Goal: Information Seeking & Learning: Learn about a topic

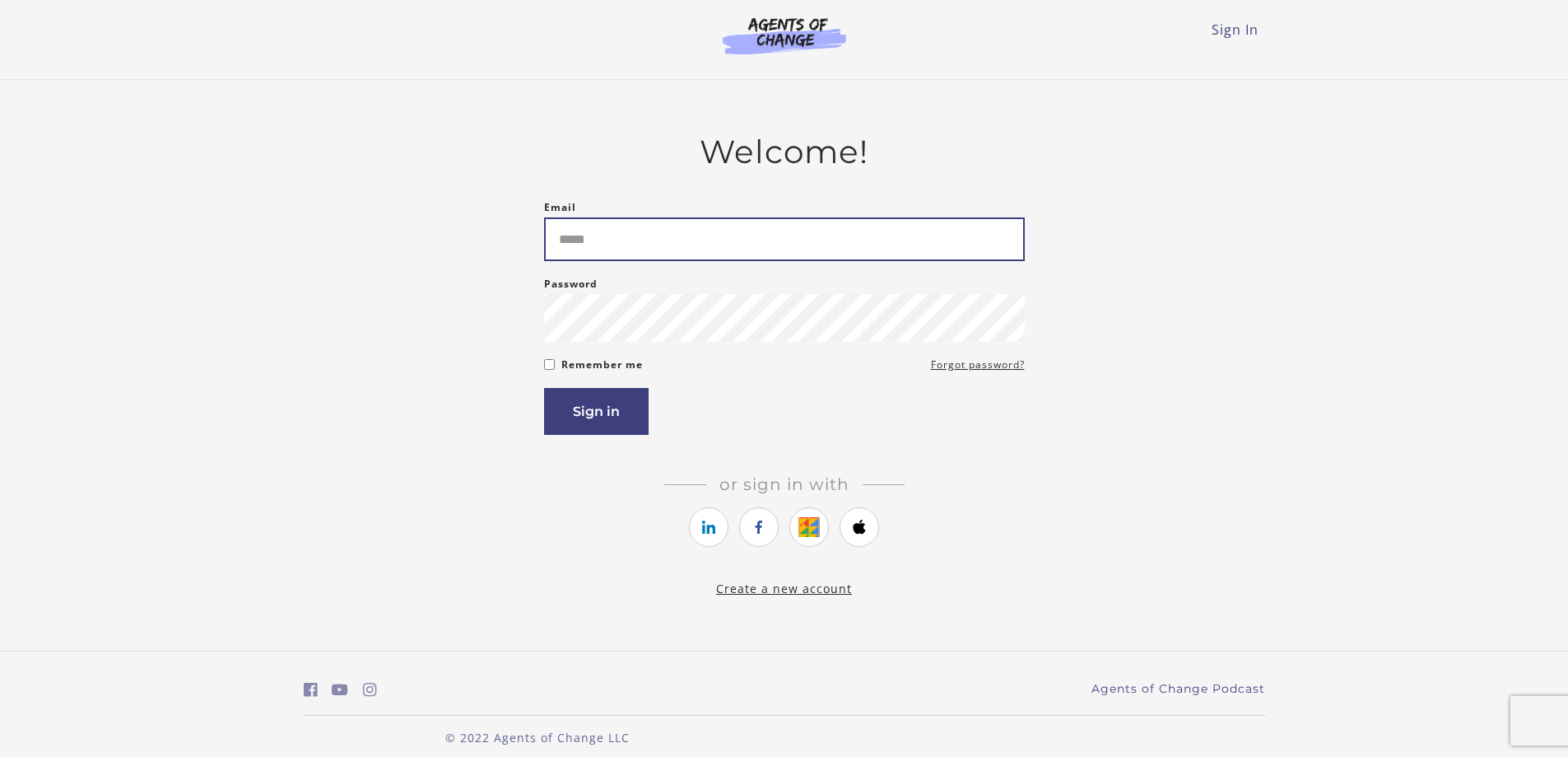
click at [602, 244] on input "Email" at bounding box center [785, 239] width 481 height 44
click at [602, 233] on input "Email" at bounding box center [785, 239] width 481 height 44
type input "**********"
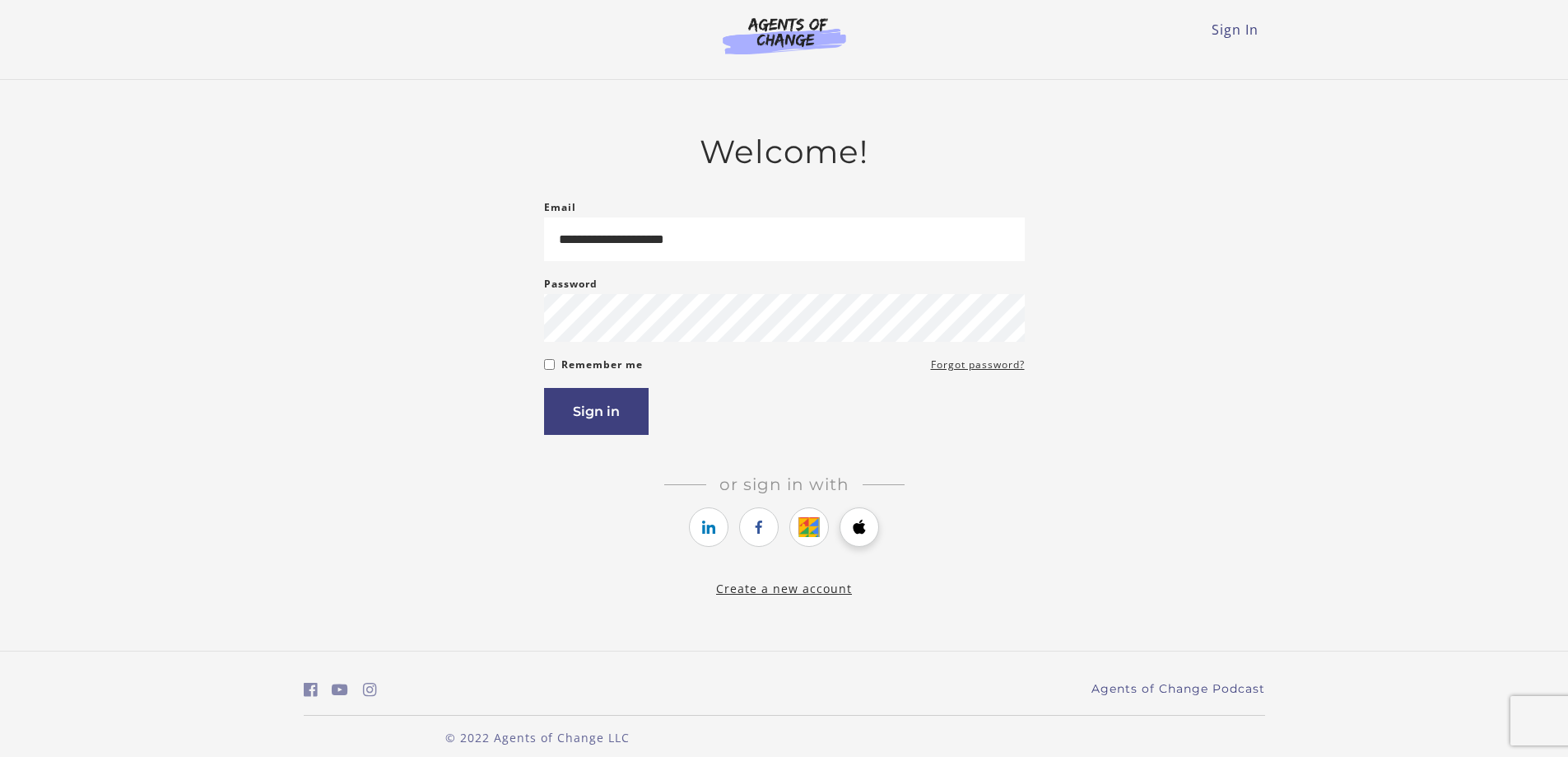
click at [870, 528] on li at bounding box center [859, 529] width 39 height 44
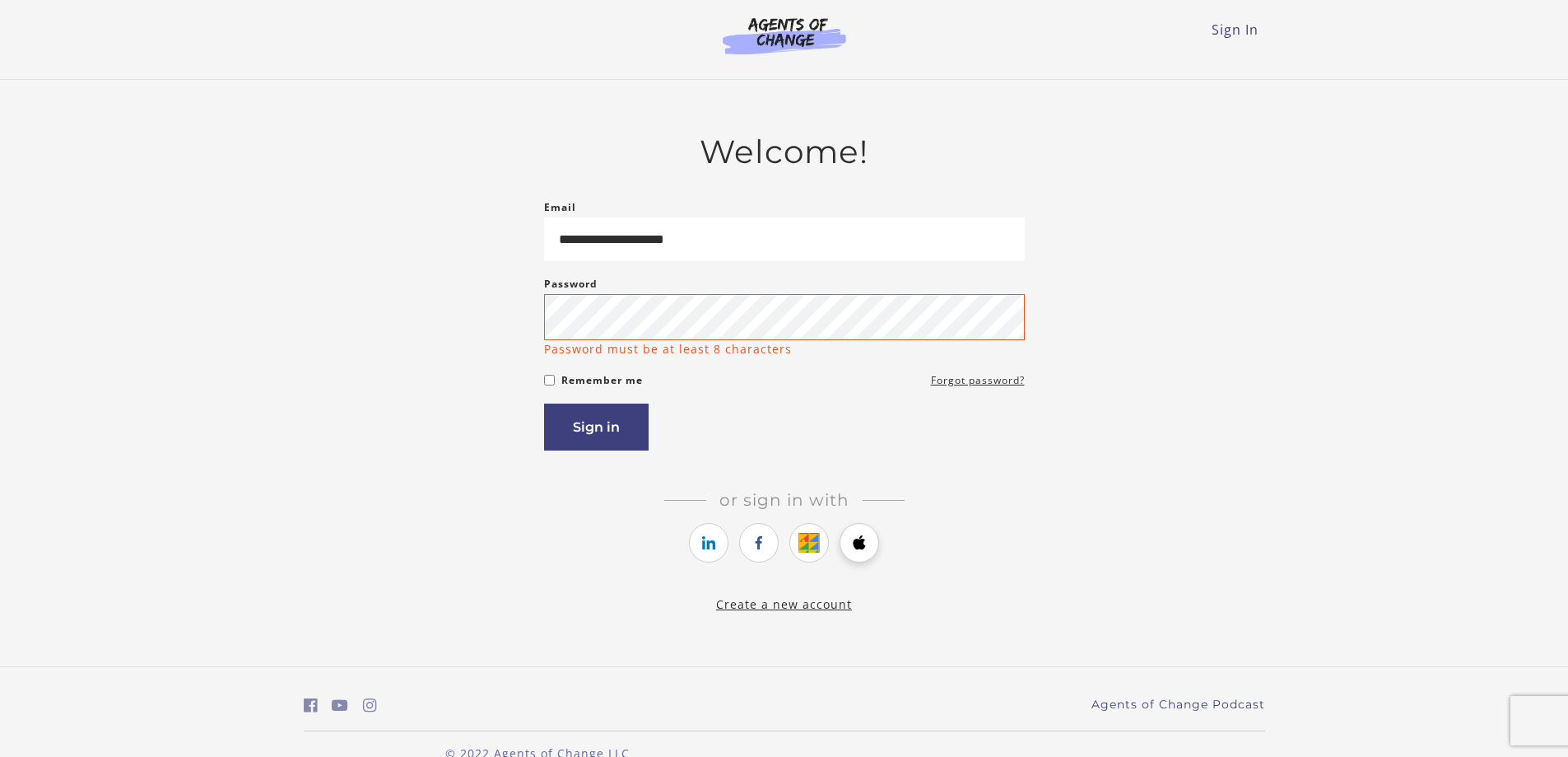
click at [855, 553] on icon "https://courses.thinkific.com/users/auth/apple?ss%5Breferral%5D=&ss%5Buser_retu…" at bounding box center [859, 543] width 21 height 20
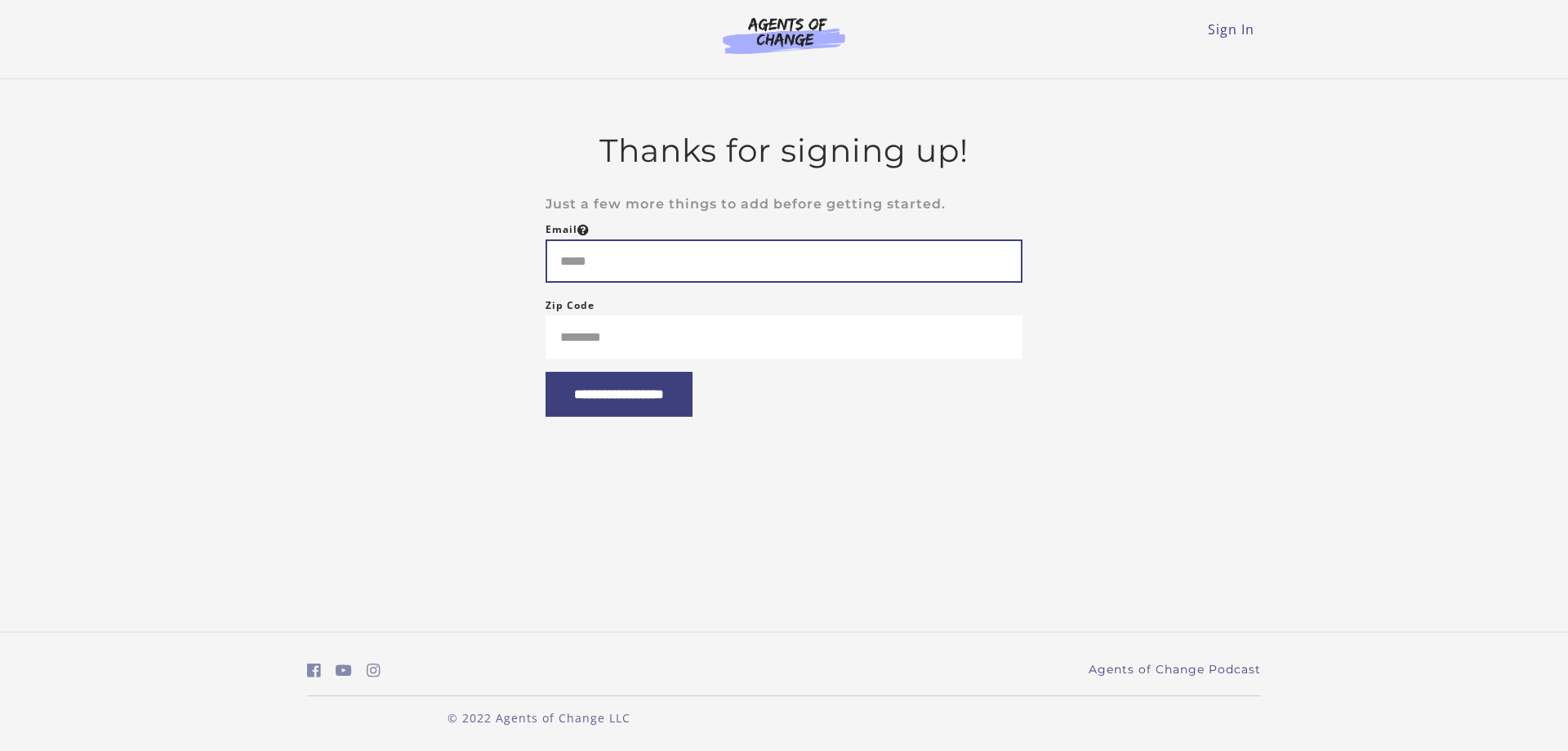
click at [703, 266] on input "Email" at bounding box center [784, 261] width 477 height 44
drag, startPoint x: 1259, startPoint y: 13, endPoint x: 1246, endPoint y: 25, distance: 17.7
click at [1246, 25] on div "Sign In Toggle menu Menu Sign In" at bounding box center [784, 32] width 954 height 65
click at [1244, 26] on link "Sign In" at bounding box center [1232, 29] width 47 height 18
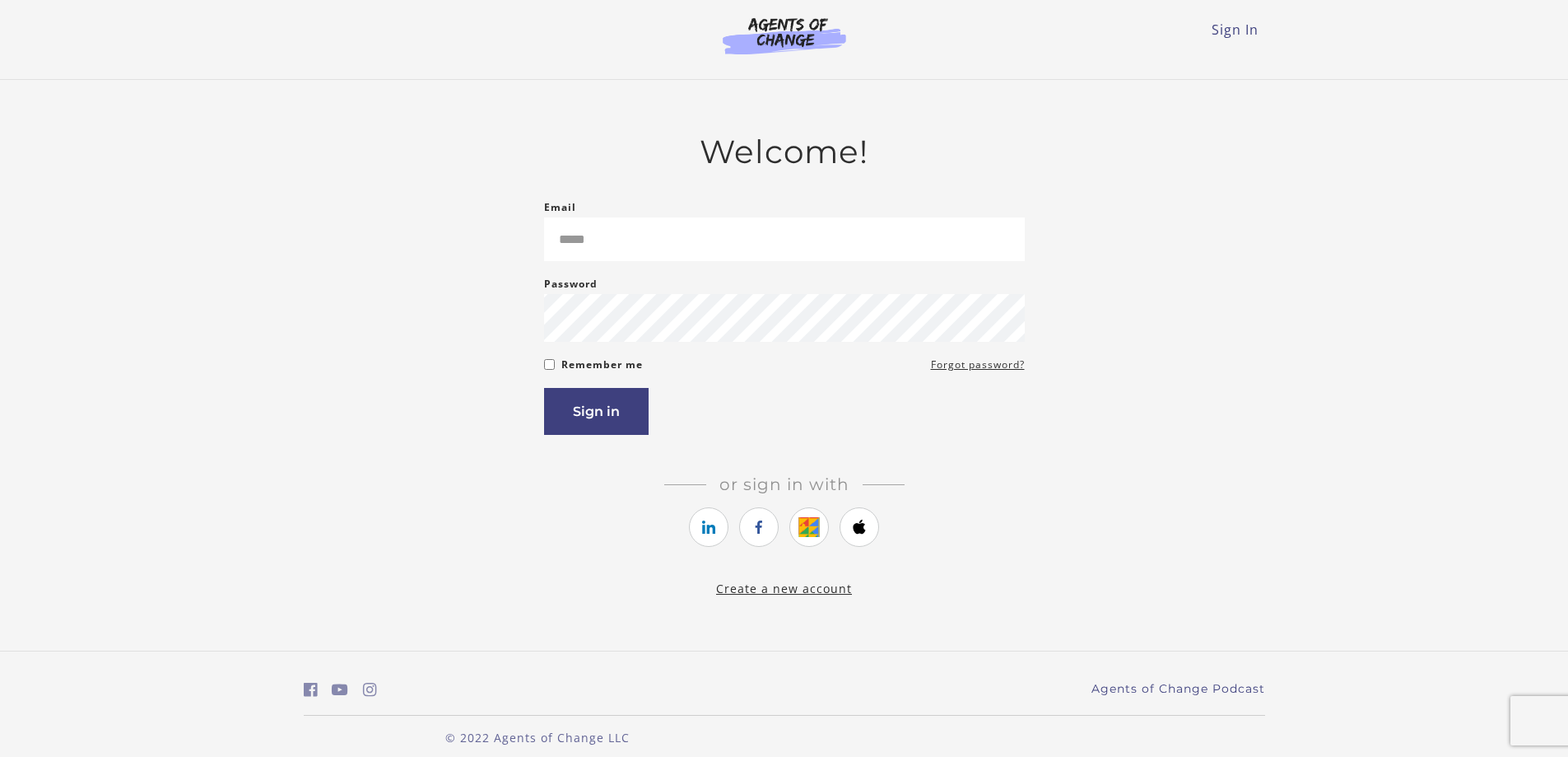
click at [1227, 27] on link "Sign In" at bounding box center [1236, 29] width 47 height 19
click at [860, 535] on icon "https://courses.thinkific.com/users/auth/apple?ss%5Breferral%5D=&ss%5Buser_retu…" at bounding box center [859, 527] width 21 height 20
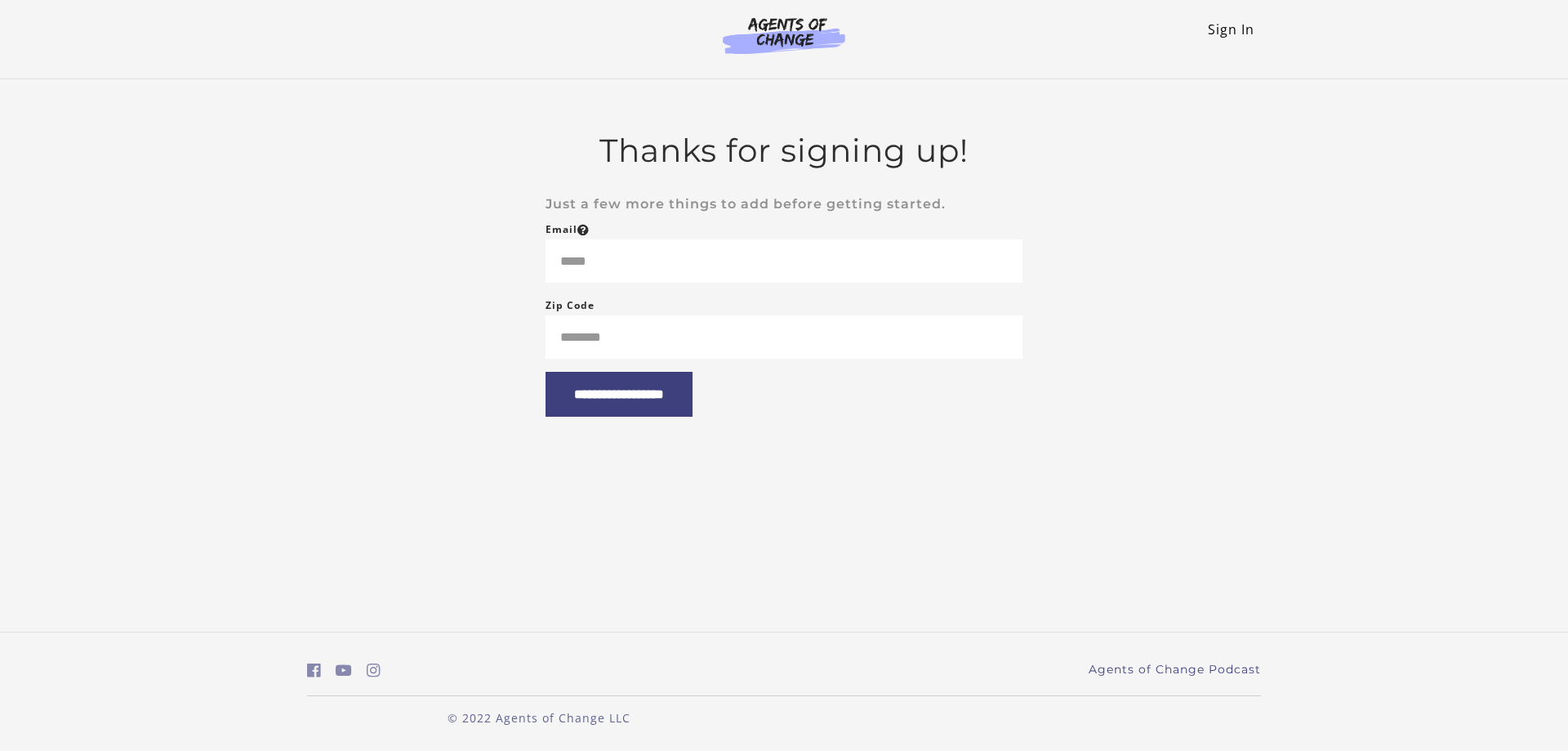
click at [1250, 34] on link "Sign In" at bounding box center [1232, 29] width 47 height 18
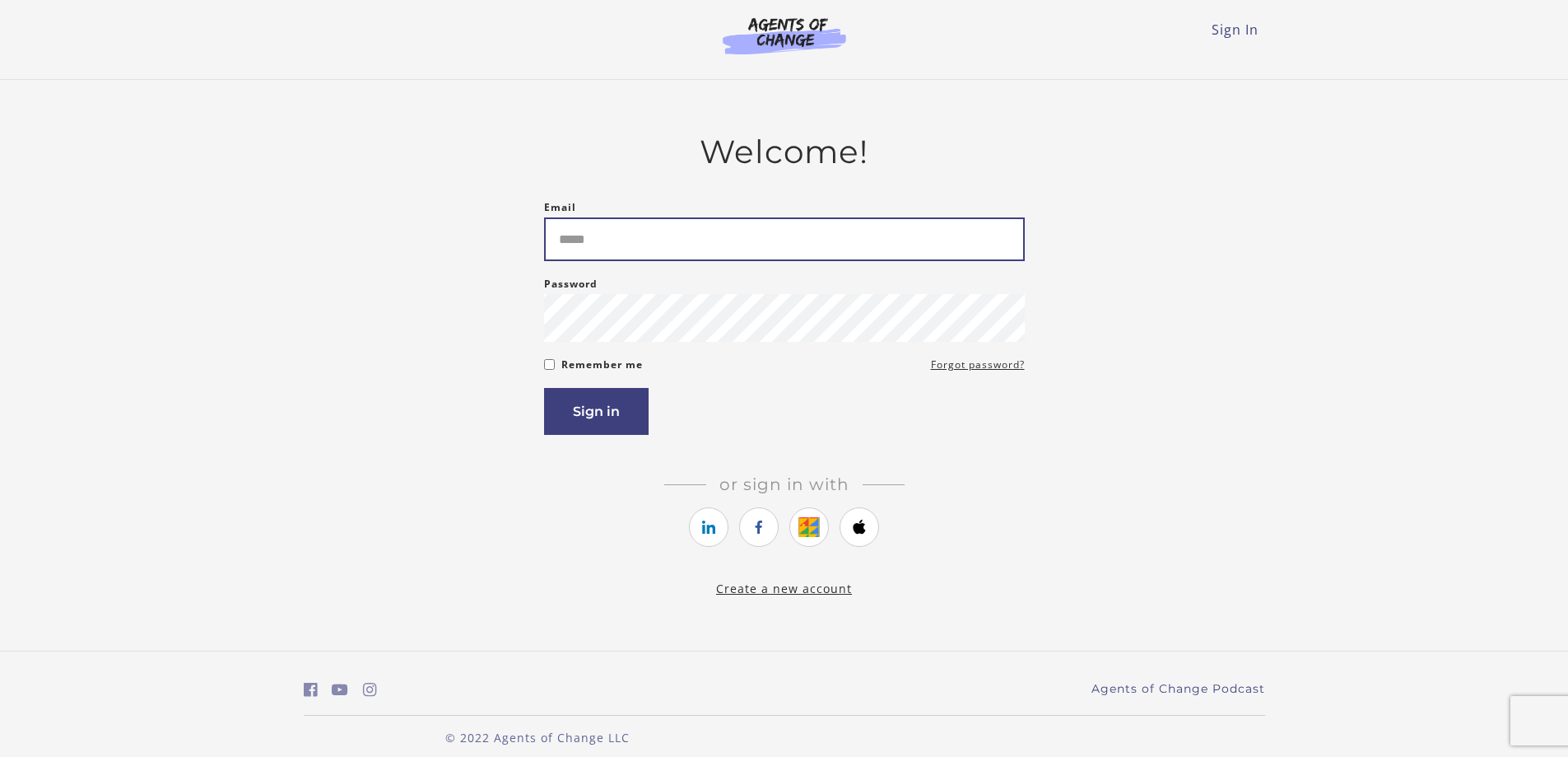
click at [619, 246] on input "Email" at bounding box center [785, 239] width 481 height 44
type input "**********"
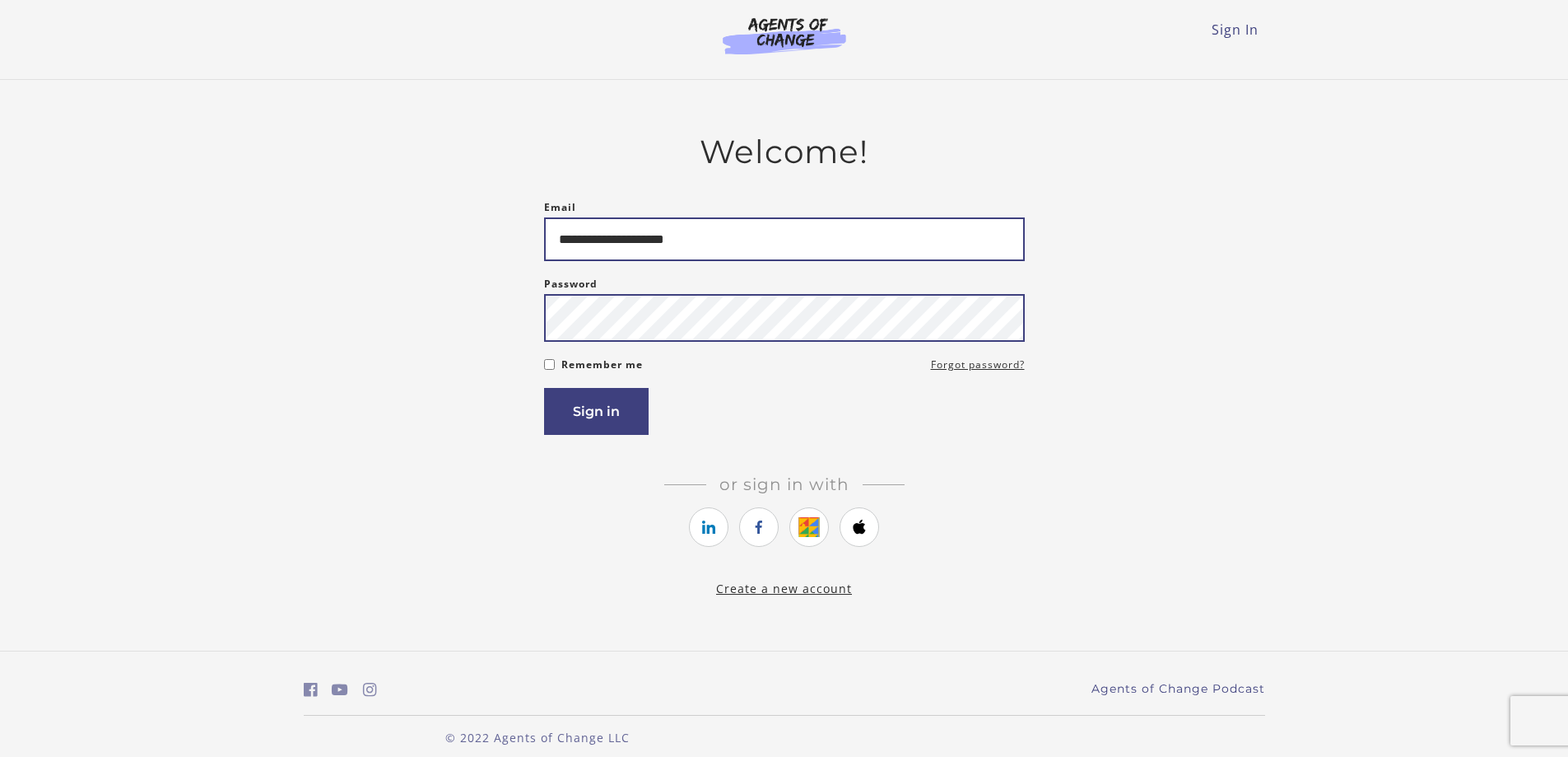
click at [544, 388] on button "Sign in" at bounding box center [596, 412] width 105 height 47
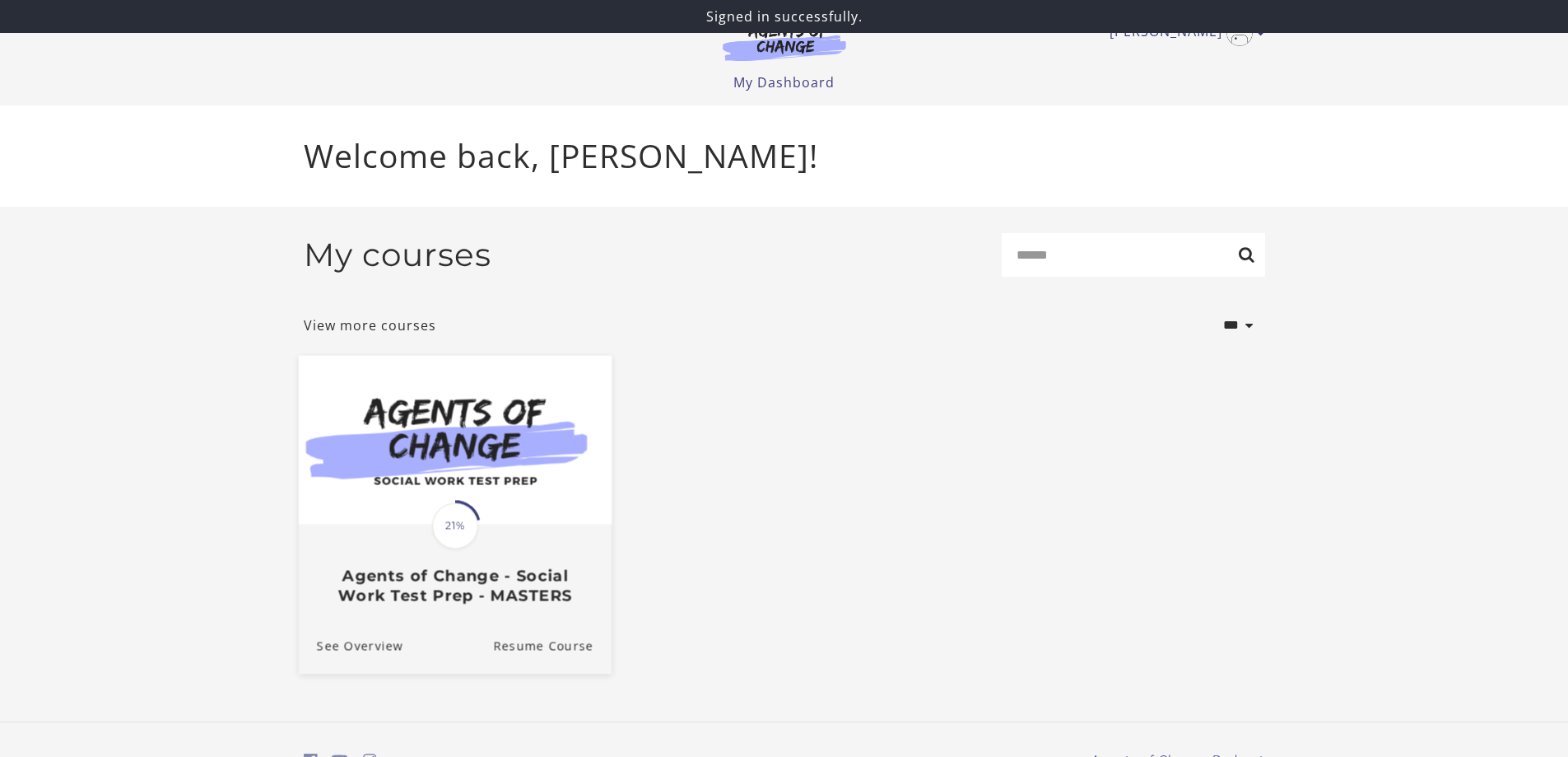
click at [463, 536] on span "21%" at bounding box center [455, 525] width 46 height 46
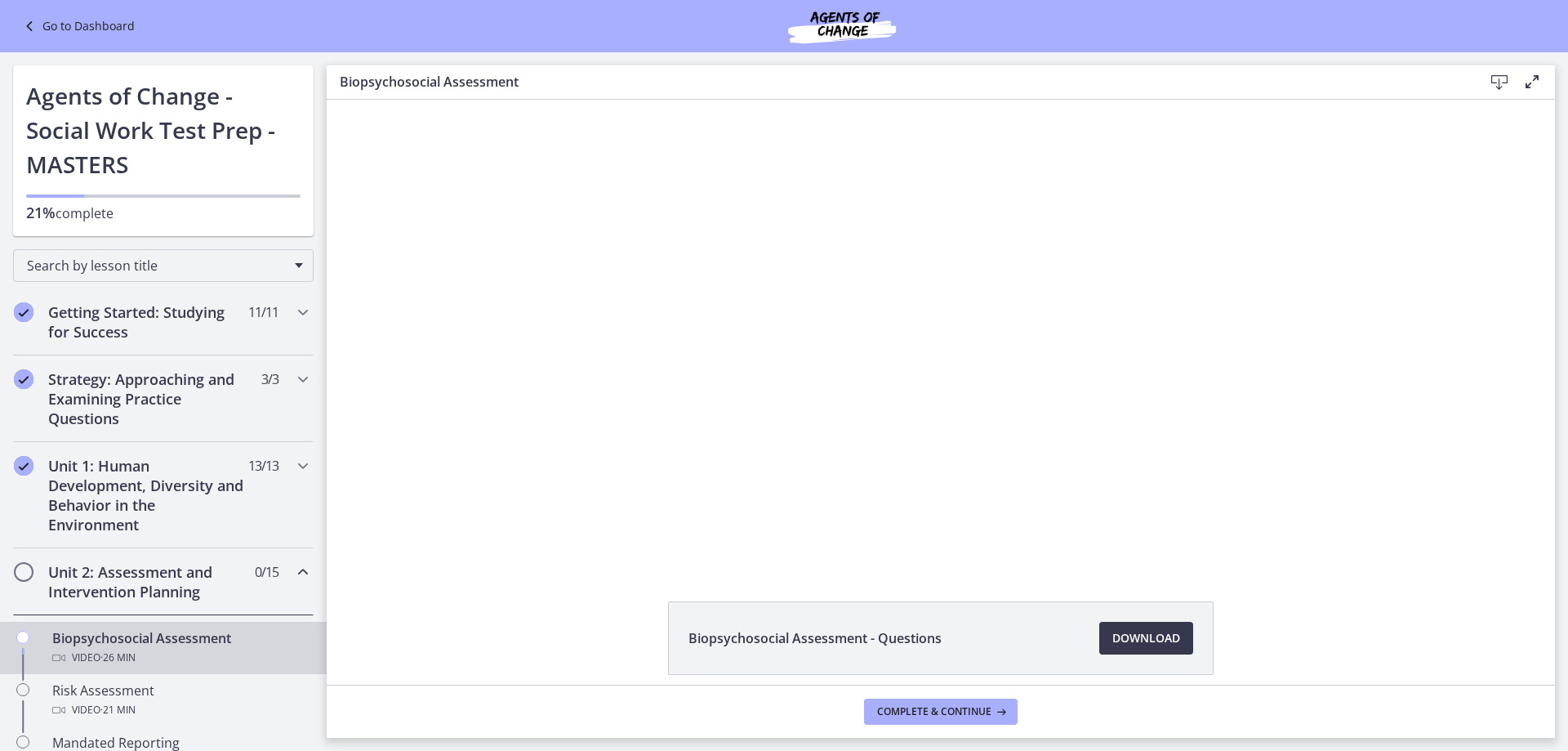
click at [143, 581] on h2 "Unit 2: Assessment and Intervention Planning" at bounding box center [148, 581] width 200 height 39
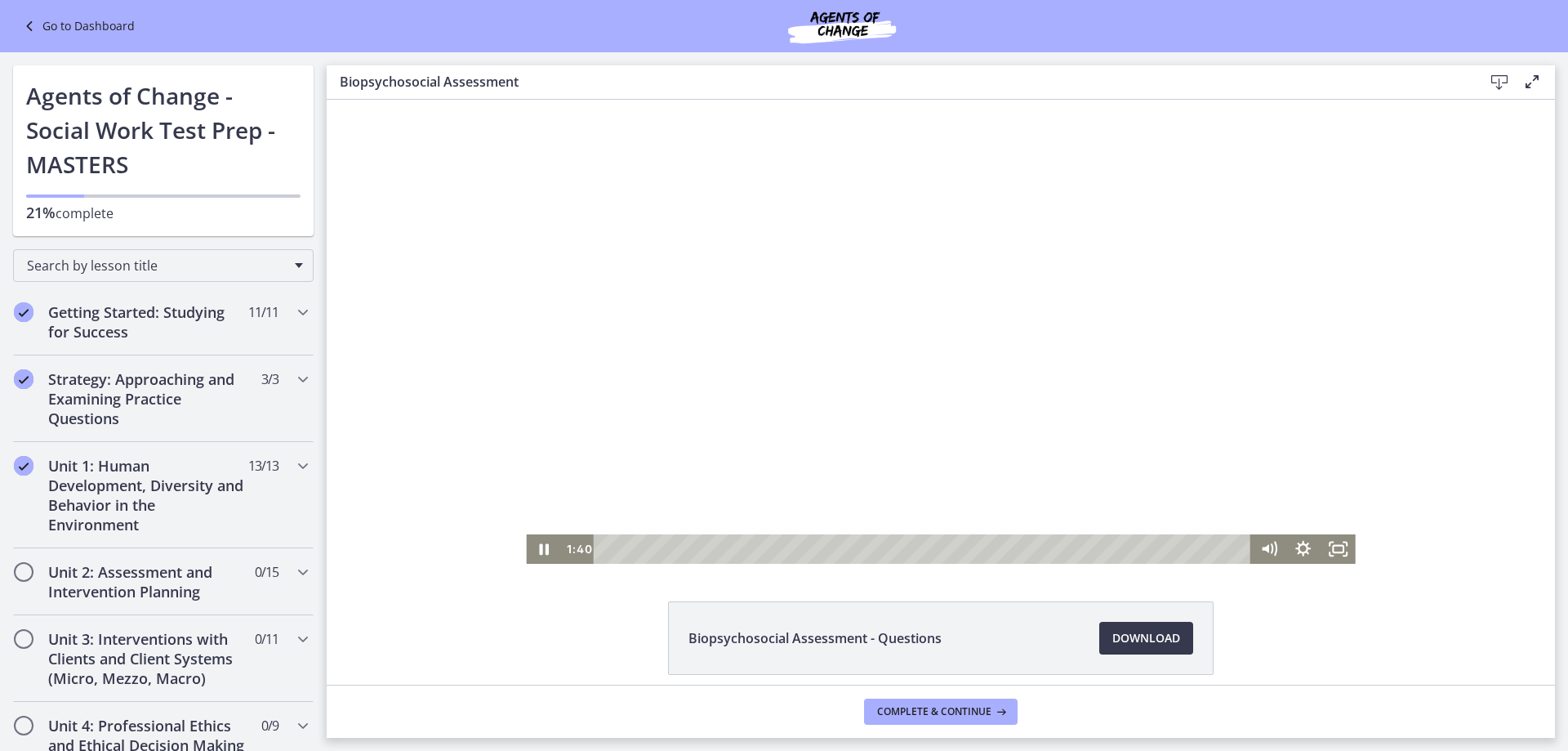
click at [1080, 389] on div at bounding box center [940, 332] width 829 height 464
click at [543, 552] on icon "Play Video" at bounding box center [544, 549] width 34 height 29
click at [538, 545] on icon "Pause" at bounding box center [544, 548] width 12 height 13
click at [541, 549] on icon "Play Video" at bounding box center [545, 549] width 9 height 13
click at [1529, 81] on icon at bounding box center [1532, 82] width 19 height 19
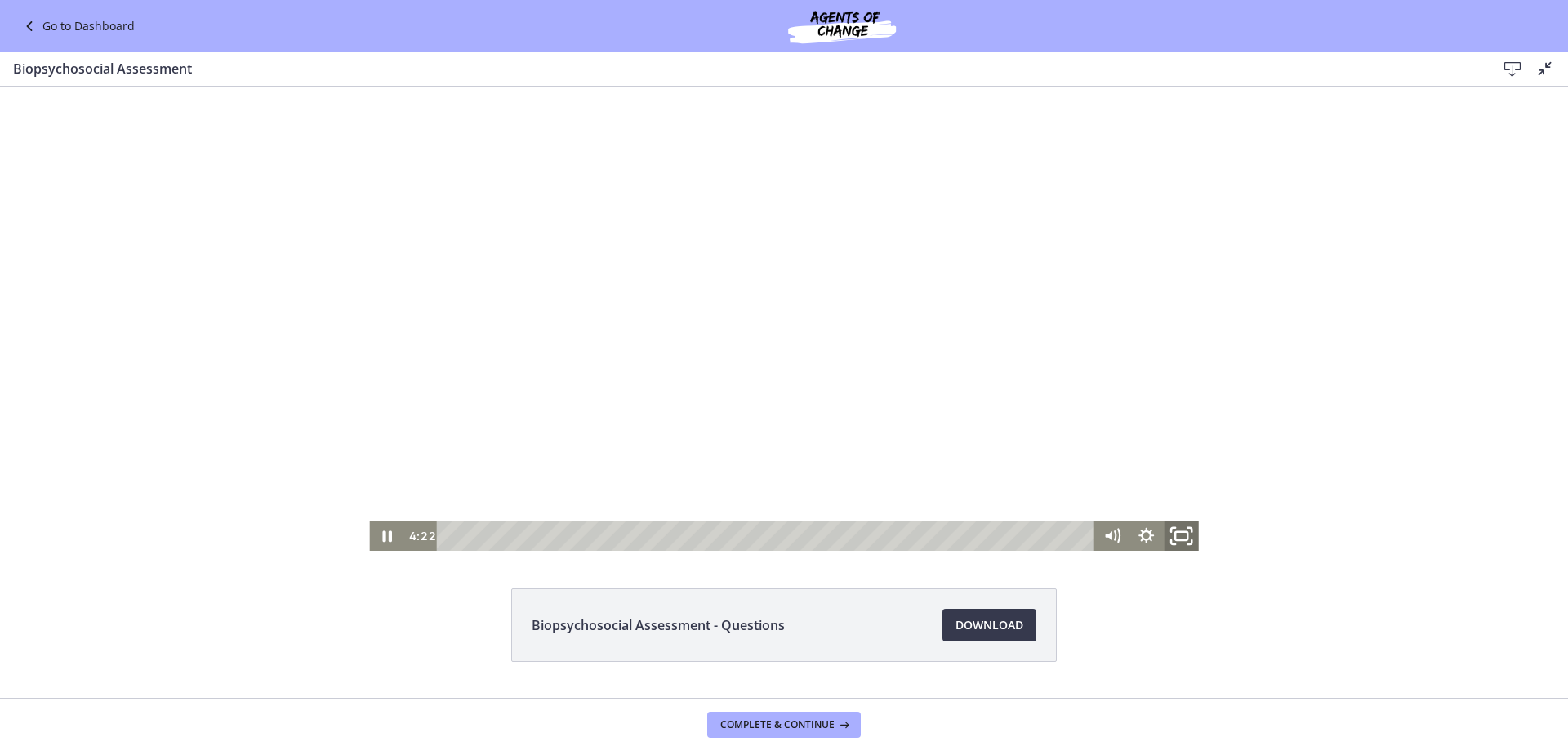
click at [1172, 536] on icon "Fullscreen" at bounding box center [1181, 536] width 42 height 35
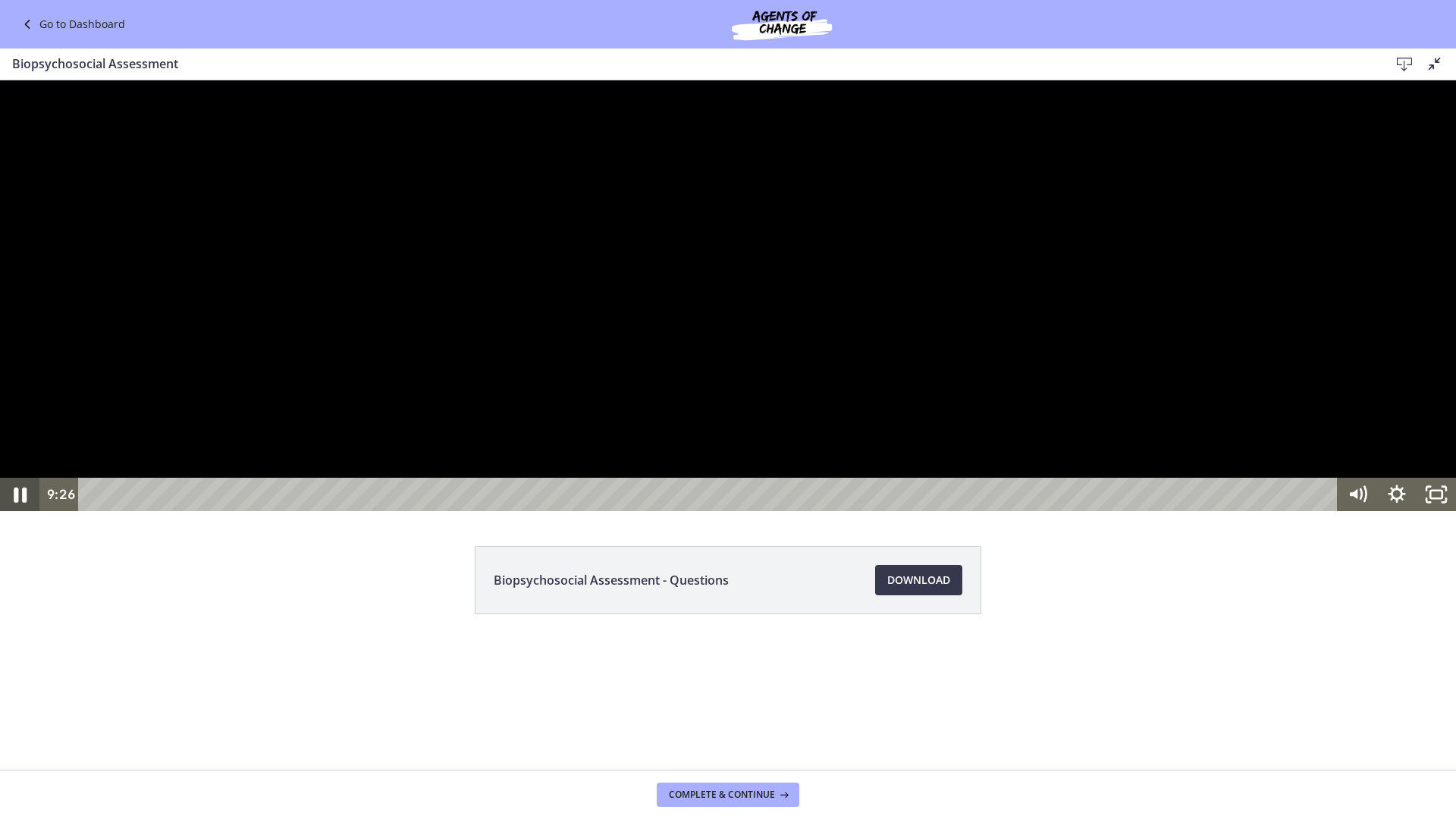
click at [13, 515] on icon "Pause" at bounding box center [20, 494] width 47 height 40
click at [1442, 511] on icon "Unfullscreen" at bounding box center [1436, 494] width 40 height 33
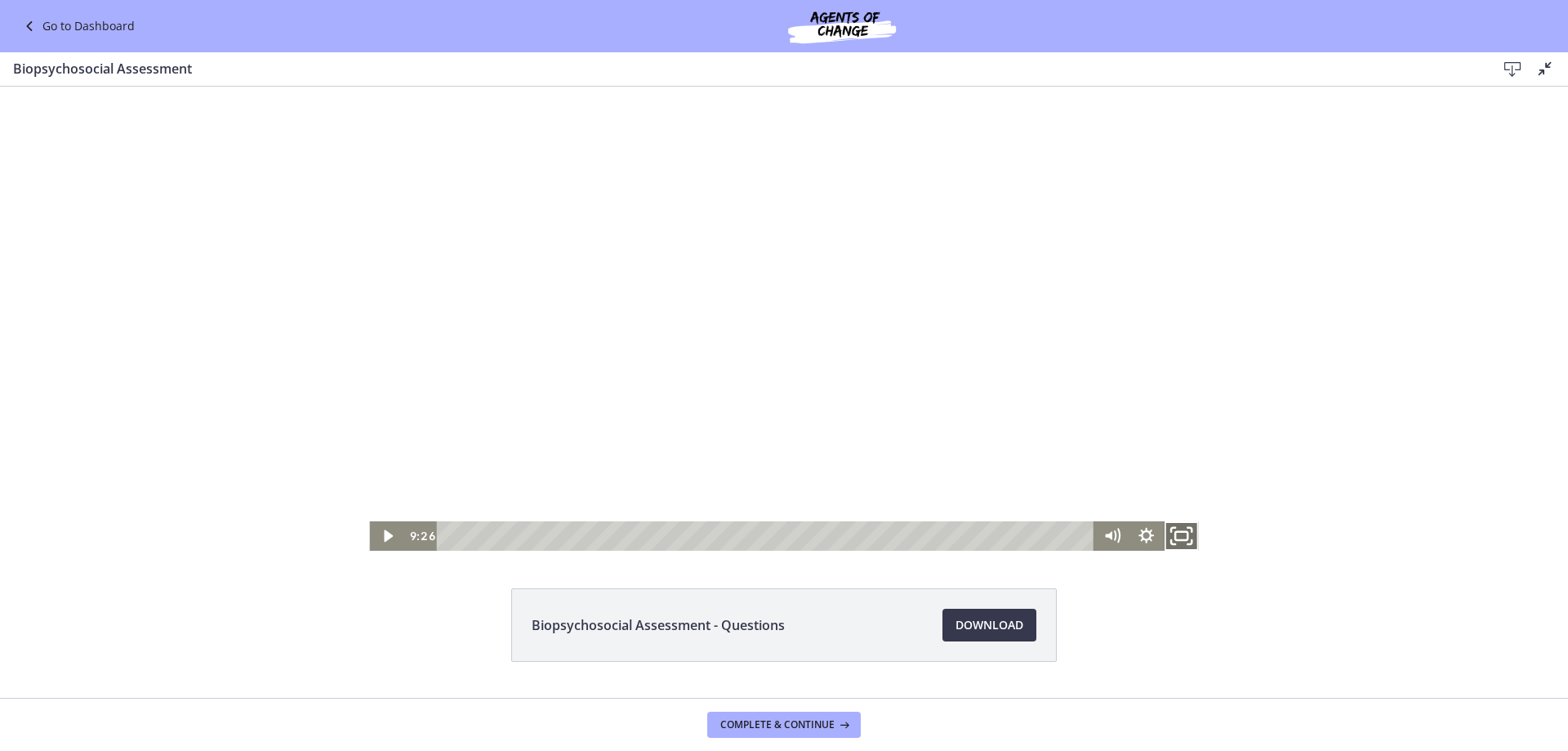
click at [1175, 539] on icon "Fullscreen" at bounding box center [1181, 536] width 42 height 35
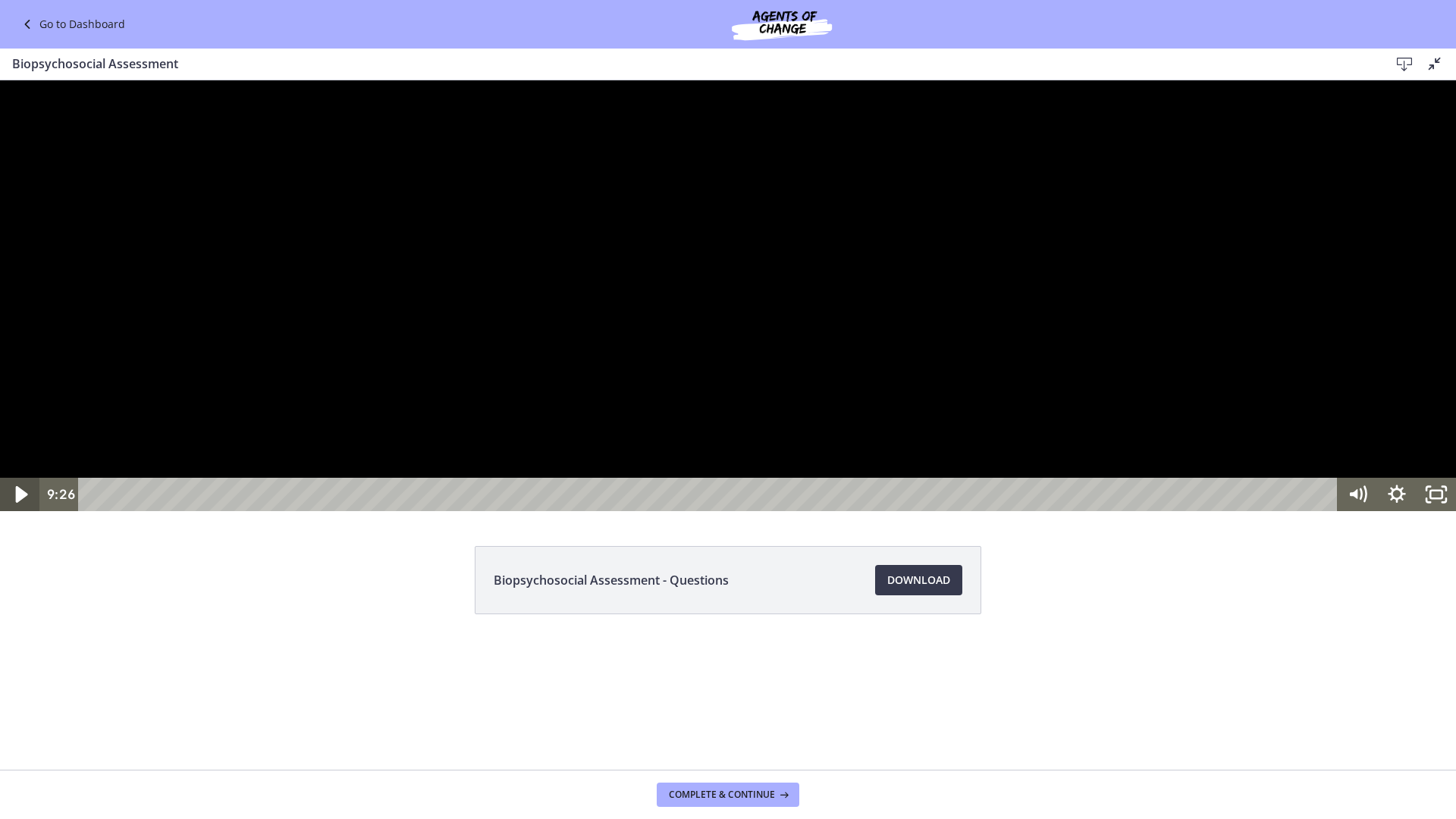
click at [10, 515] on icon "Play Video" at bounding box center [21, 494] width 47 height 40
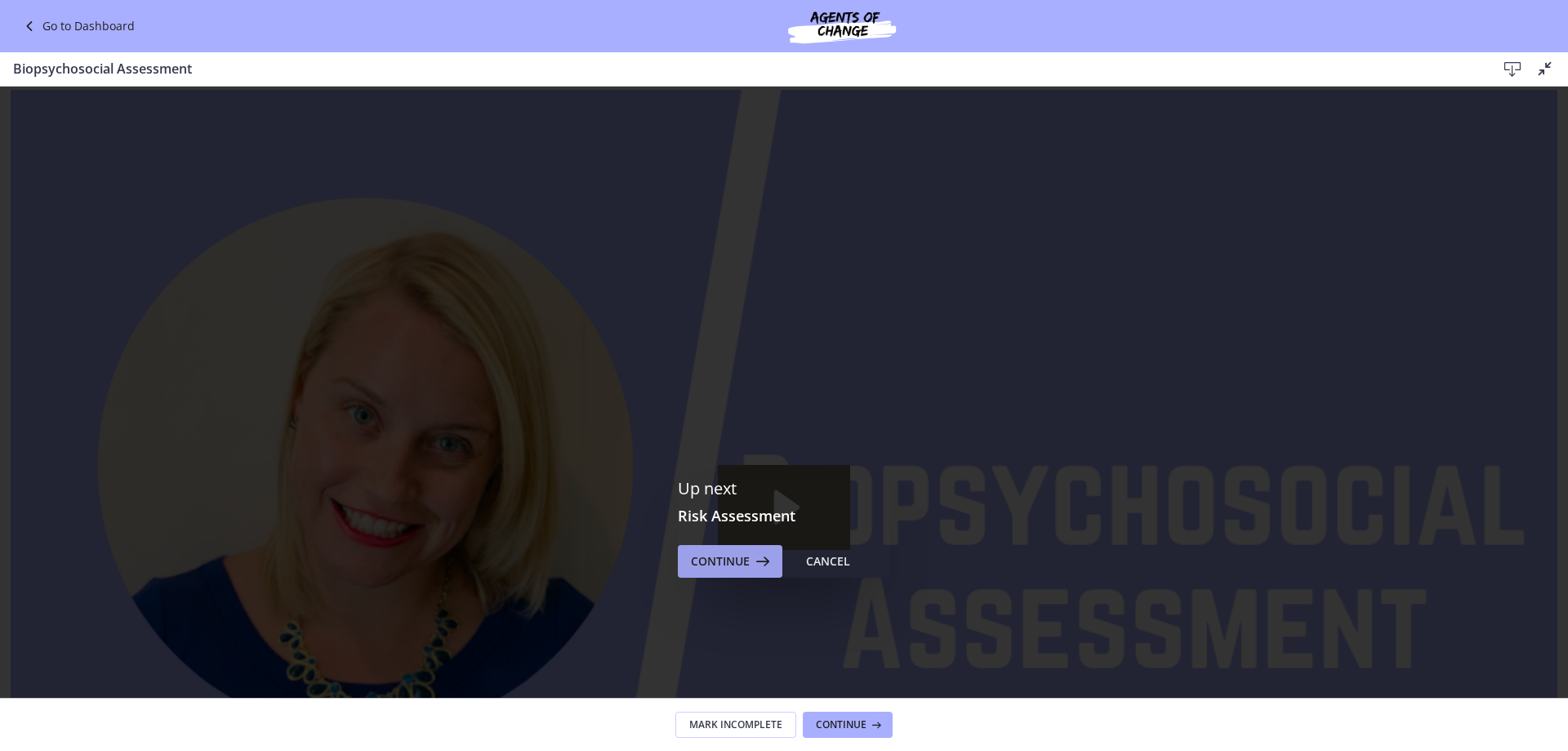
click at [722, 568] on span "Continue" at bounding box center [720, 562] width 59 height 19
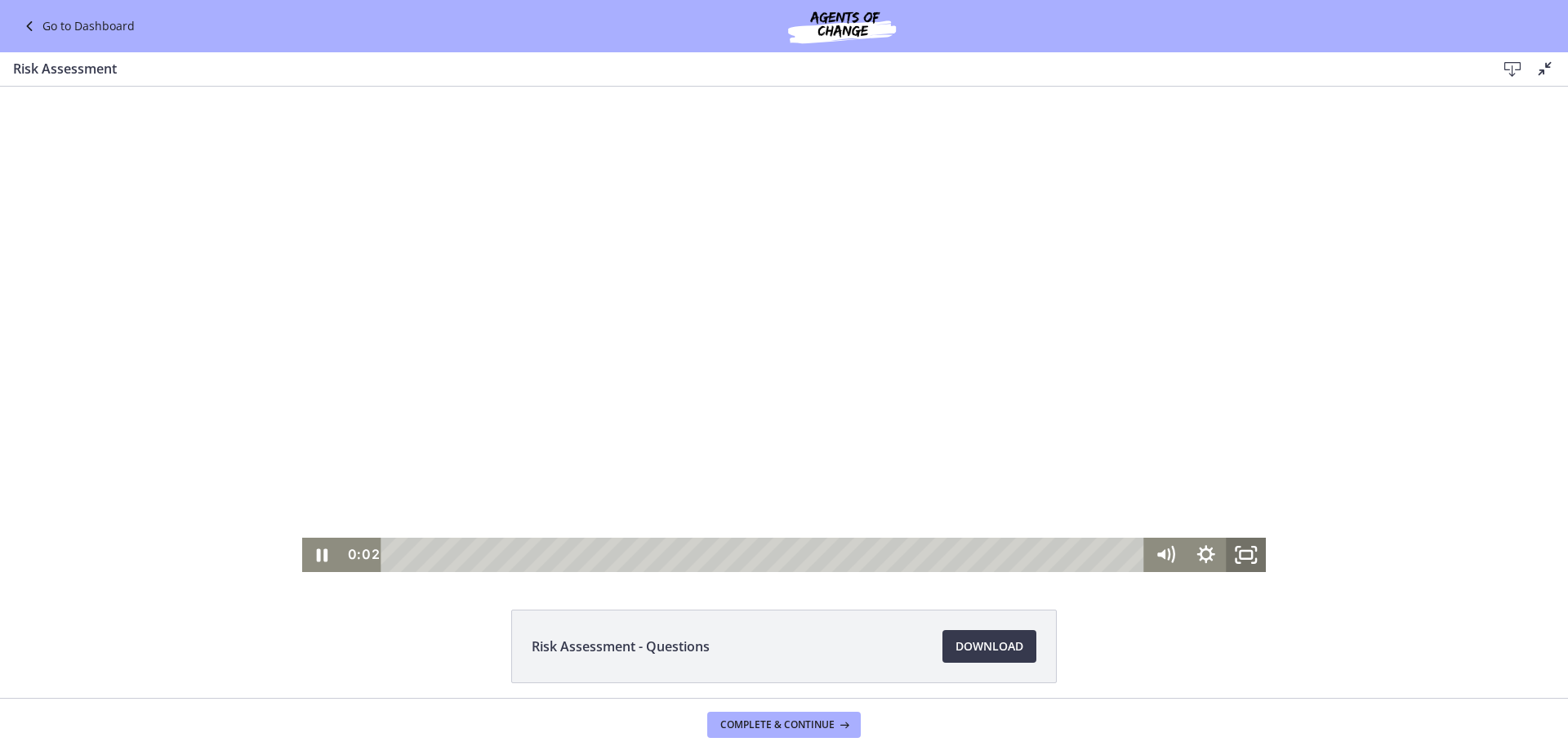
click at [1243, 558] on icon "Fullscreen" at bounding box center [1245, 554] width 40 height 34
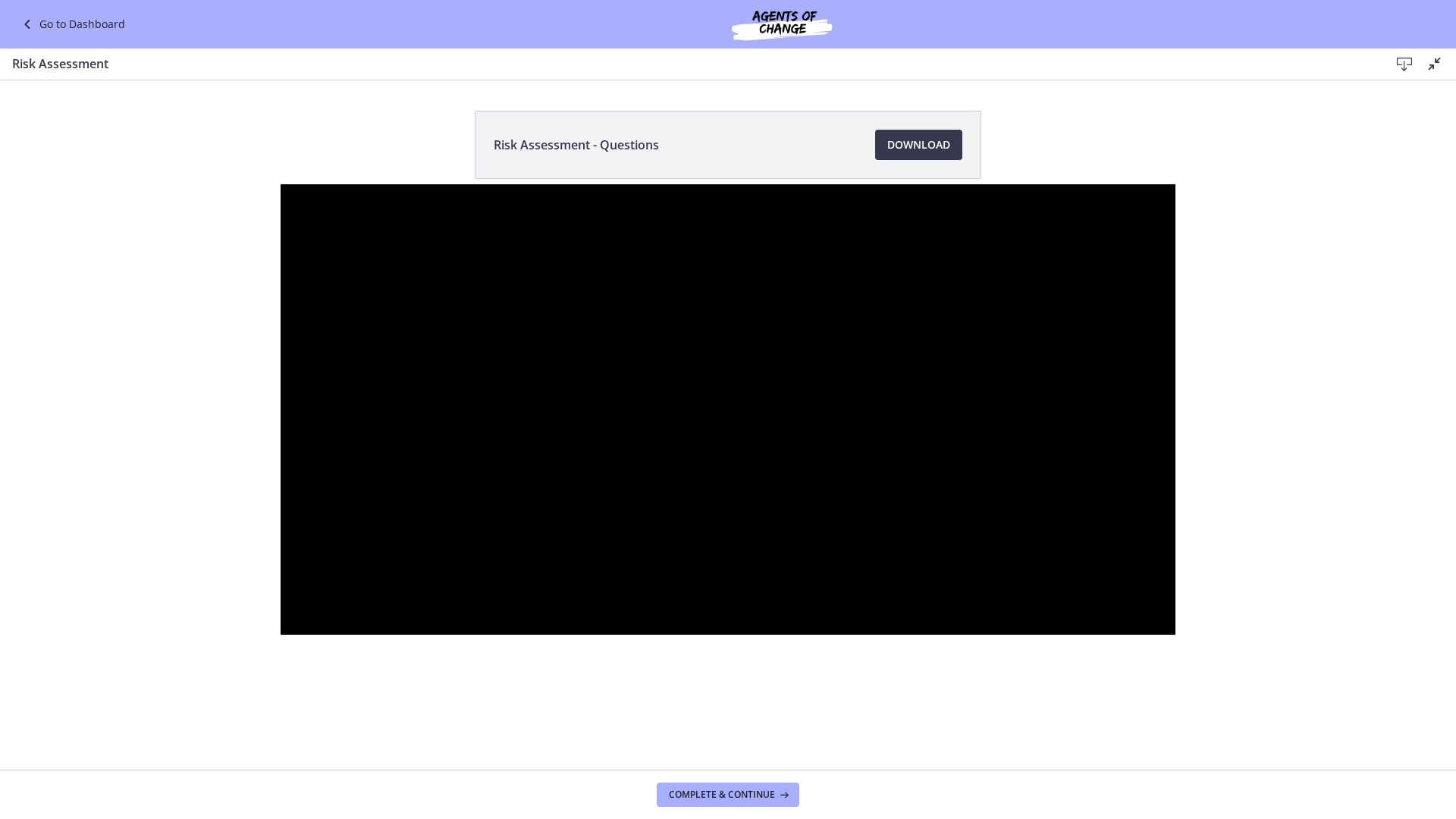
click at [1154, 609] on div at bounding box center [728, 410] width 896 height 450
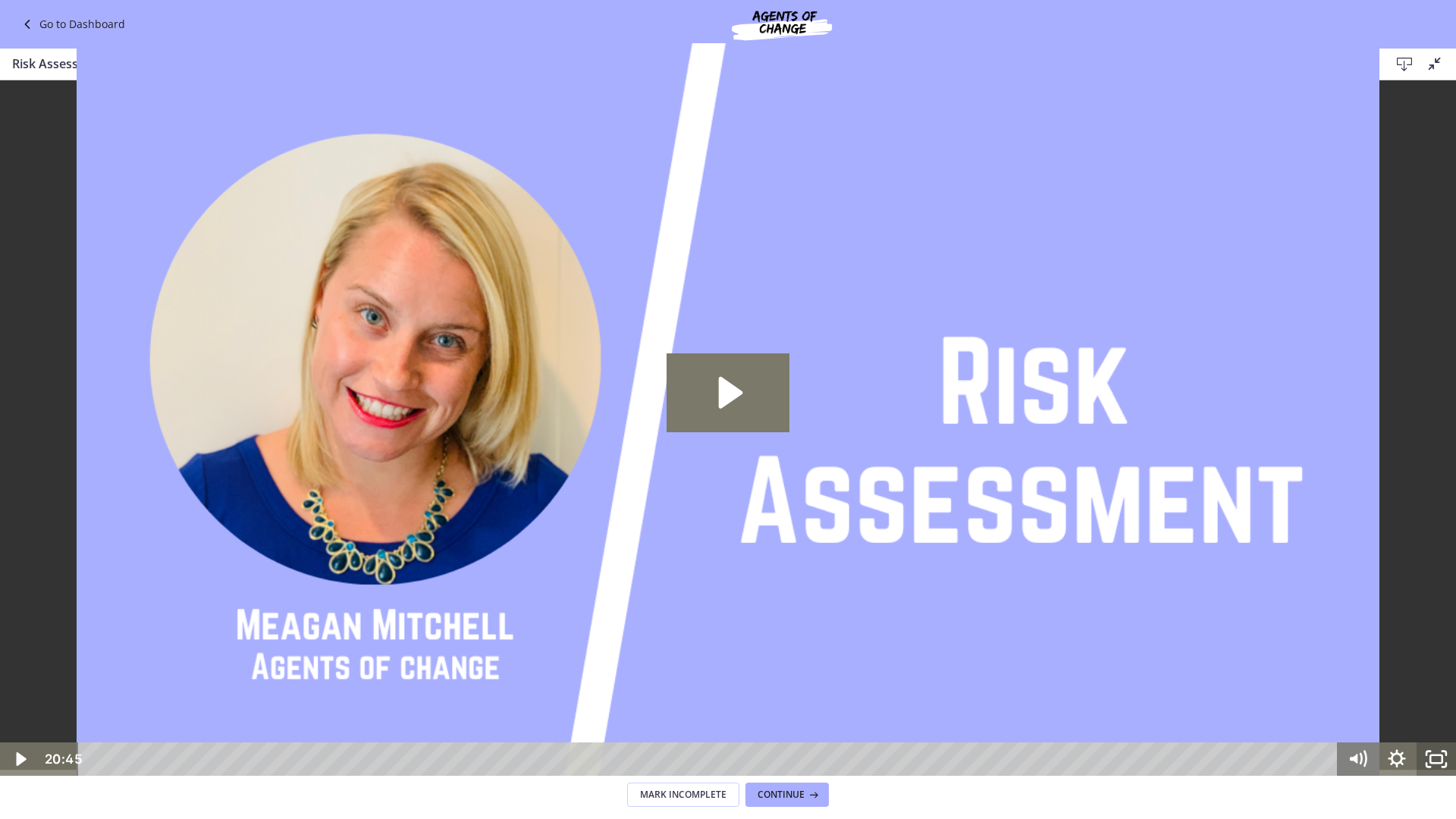
click at [1440, 696] on rect "Fullscreen" at bounding box center [1435, 759] width 12 height 7
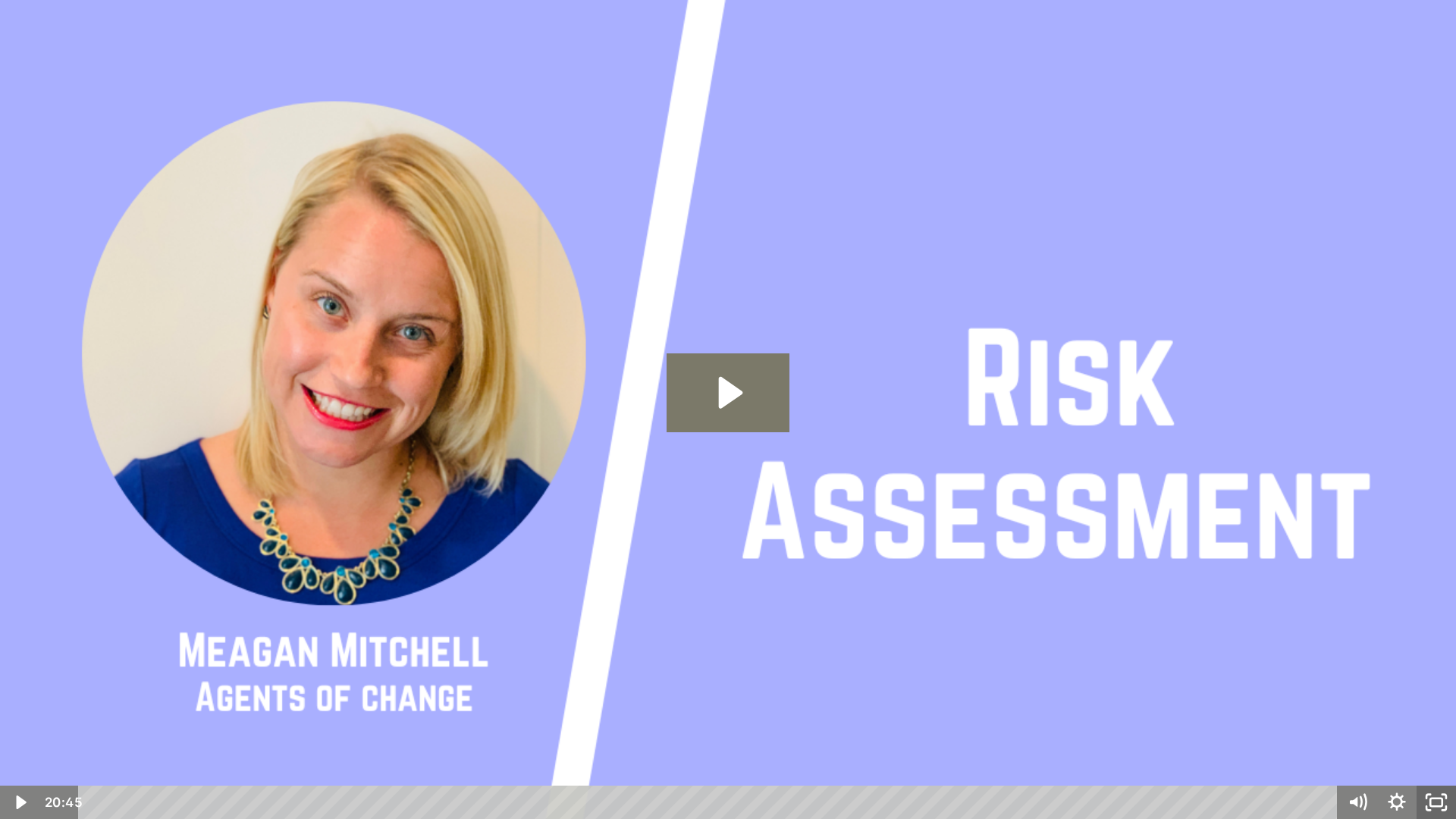
click at [1440, 696] on icon "Unfullscreen" at bounding box center [1436, 802] width 40 height 33
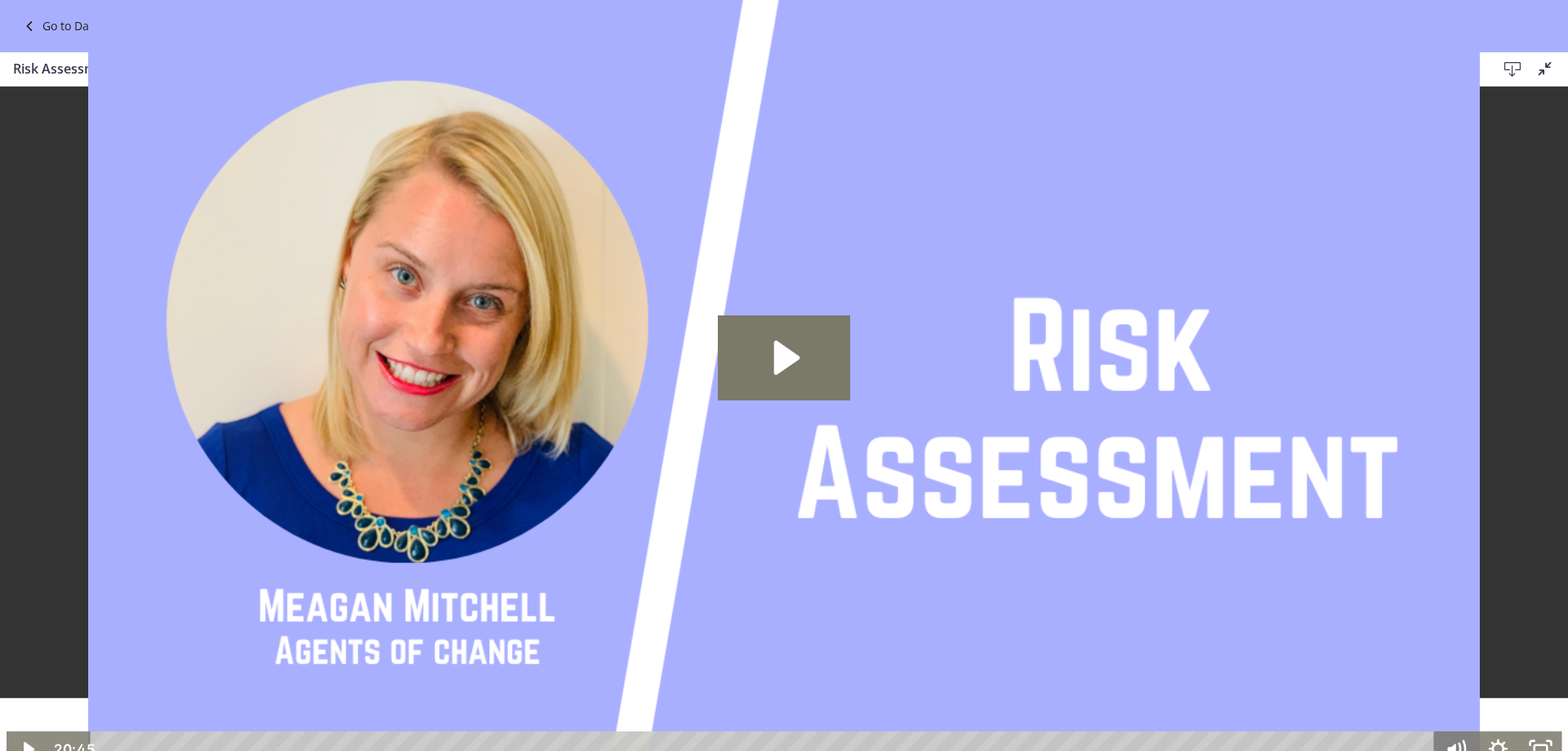
click at [717, 570] on span "Continue" at bounding box center [720, 562] width 59 height 19
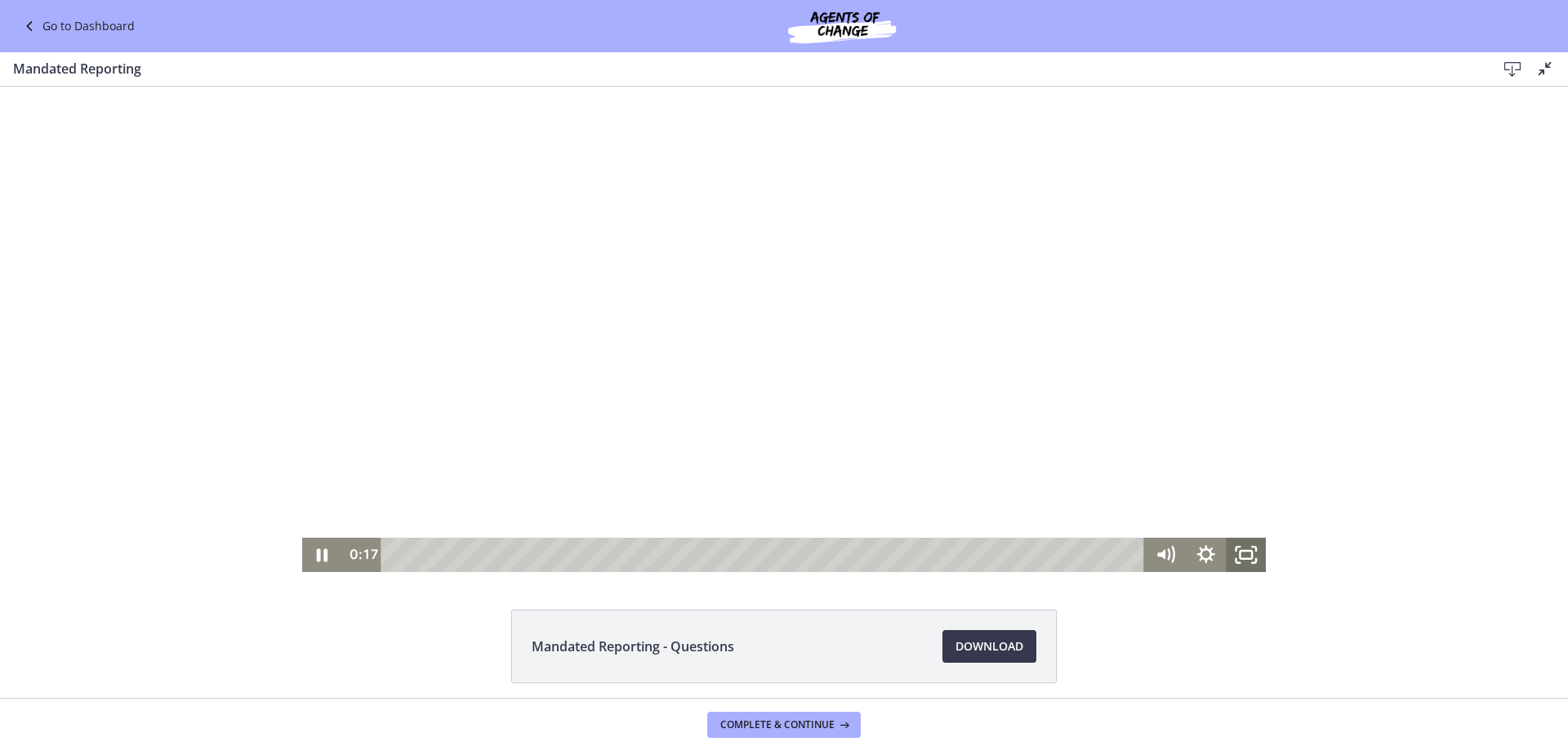
drag, startPoint x: 1240, startPoint y: 558, endPoint x: 1240, endPoint y: 743, distance: 185.0
click at [1240, 558] on icon "Fullscreen" at bounding box center [1245, 554] width 40 height 34
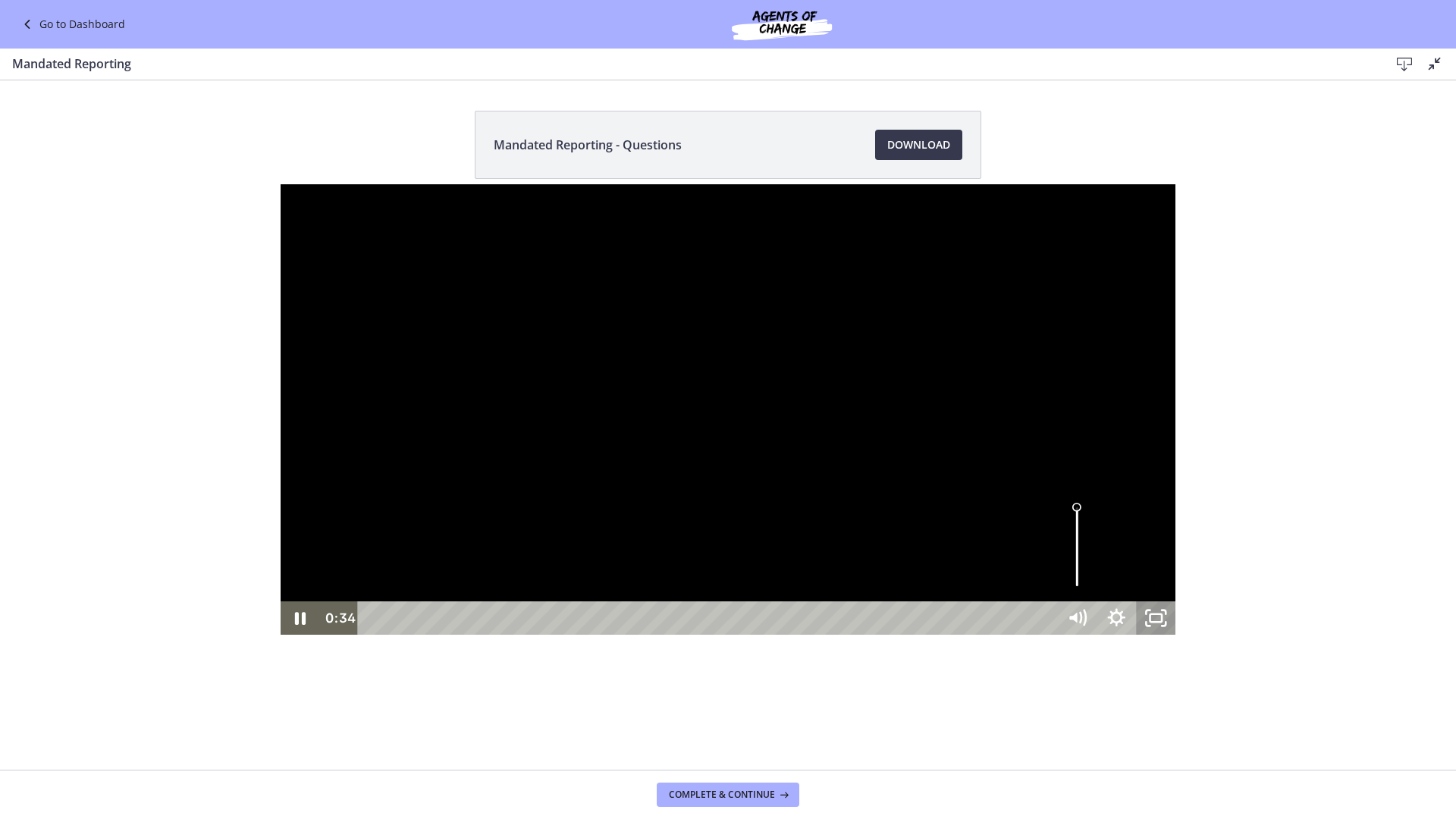
click at [1175, 634] on icon "Unfullscreen" at bounding box center [1156, 617] width 40 height 33
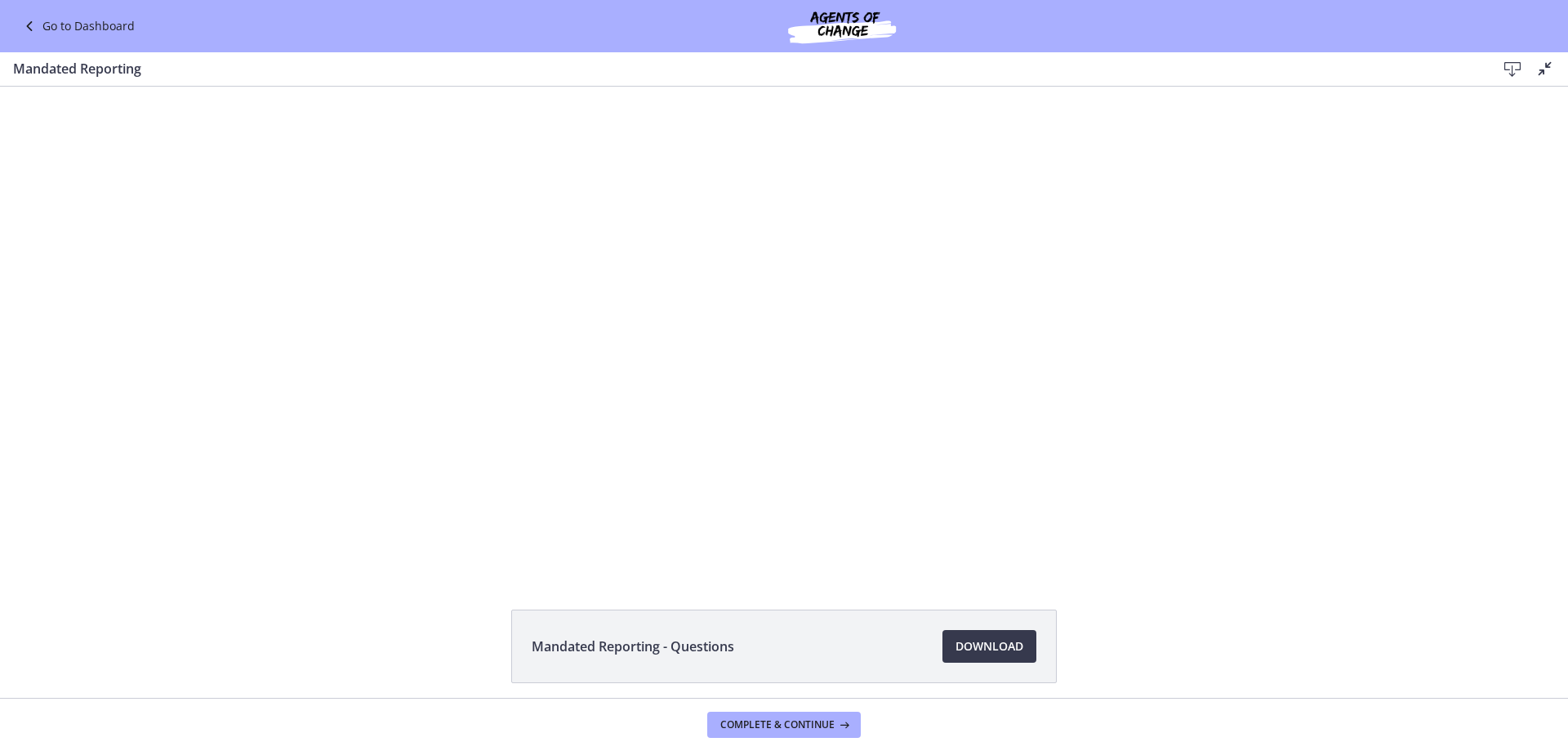
click at [95, 7] on div "Go to Dashboard" at bounding box center [784, 26] width 1568 height 52
click at [80, 21] on link "Go to Dashboard" at bounding box center [77, 26] width 115 height 19
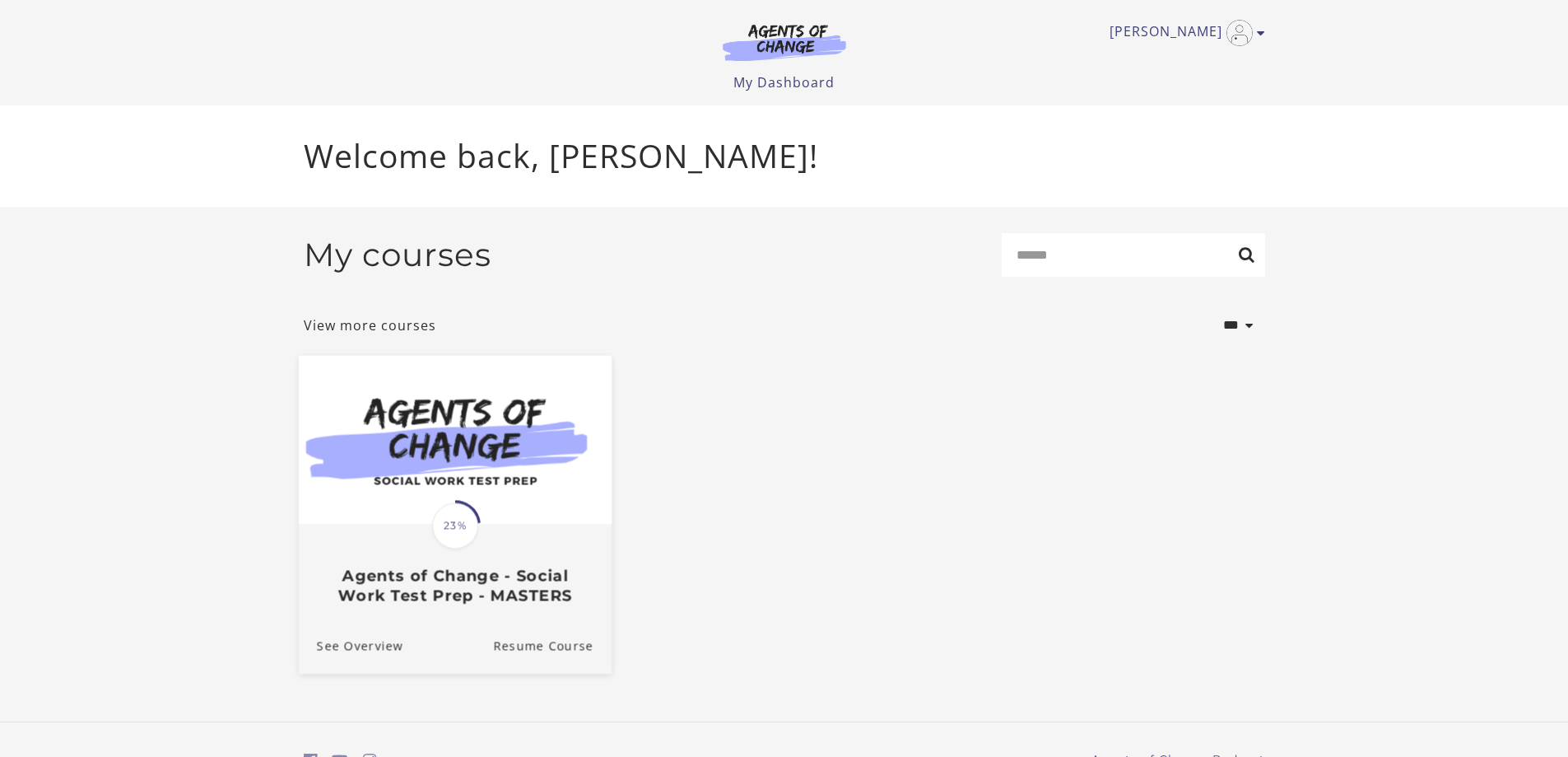
click at [532, 500] on img at bounding box center [455, 439] width 313 height 169
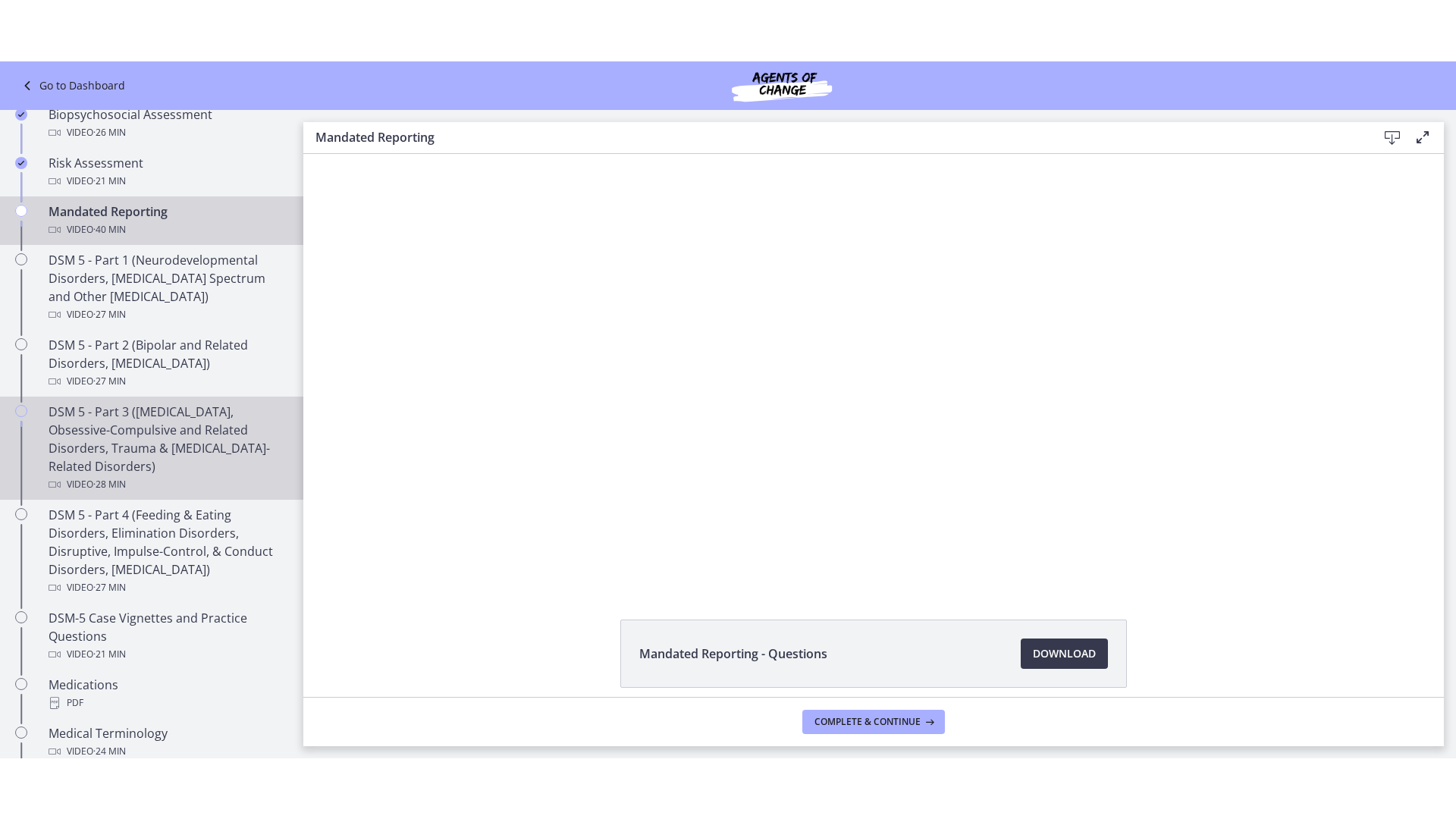
scroll to position [531, 0]
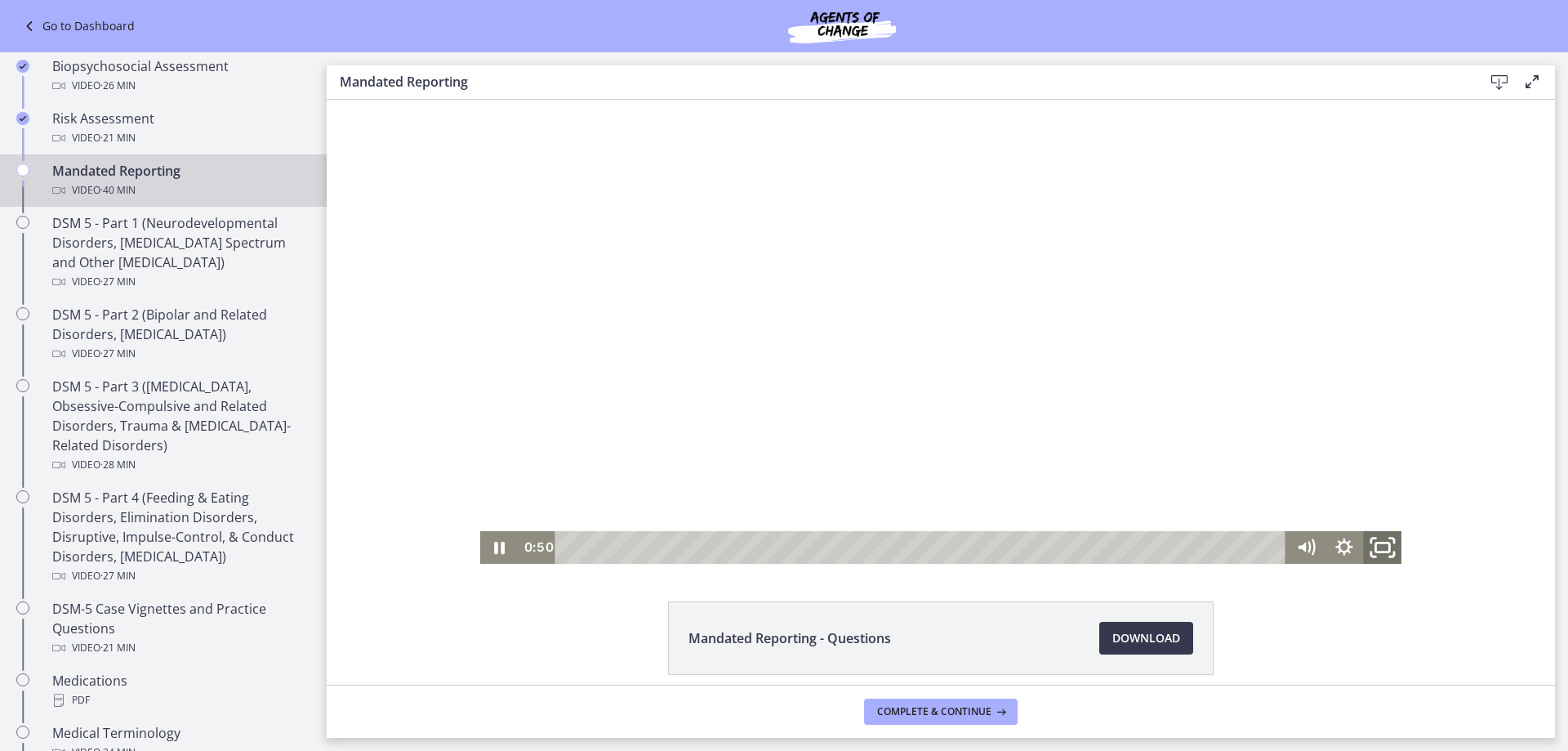
click at [1384, 543] on icon "Fullscreen" at bounding box center [1382, 547] width 46 height 39
